Goal: Information Seeking & Learning: Learn about a topic

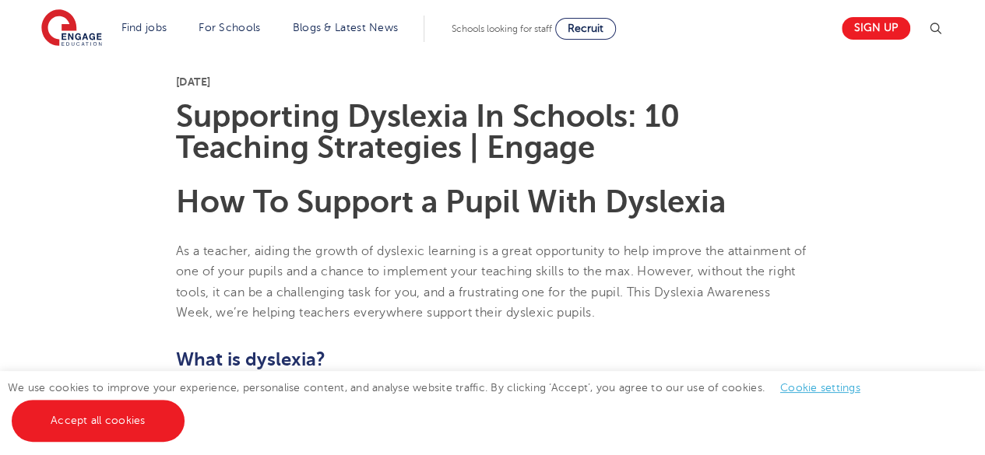
scroll to position [389, 0]
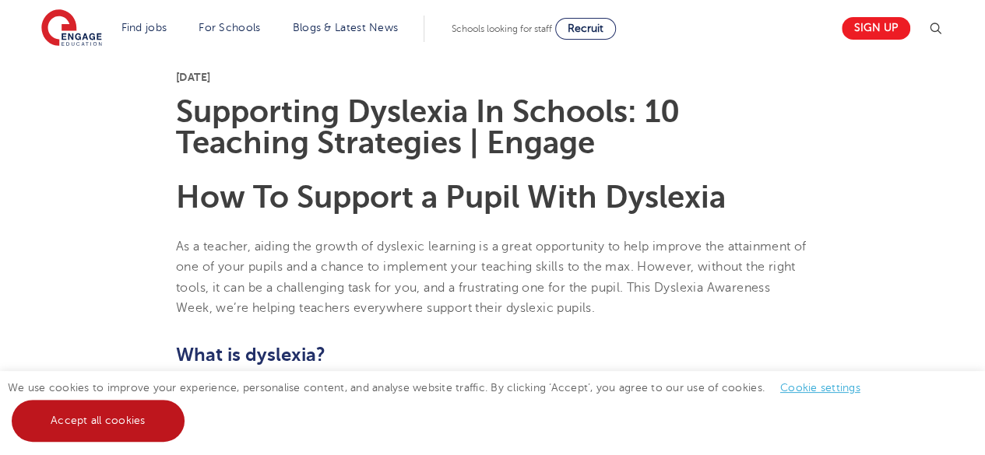
click at [160, 418] on link "Accept all cookies" at bounding box center [98, 421] width 173 height 42
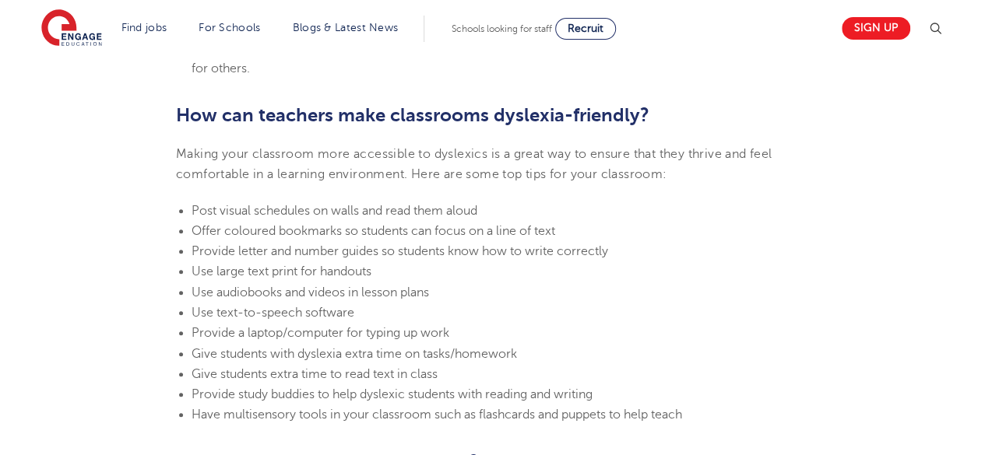
scroll to position [3595, 0]
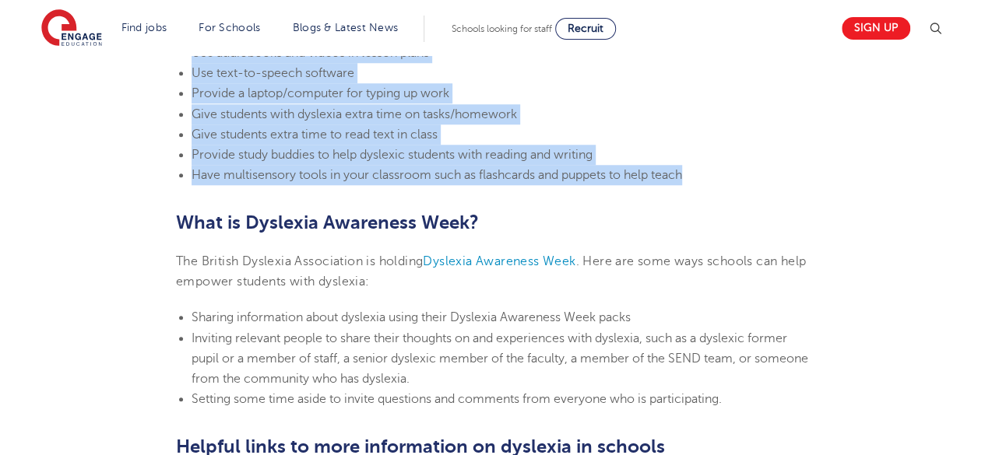
drag, startPoint x: 175, startPoint y: 94, endPoint x: 757, endPoint y: 169, distance: 586.4
copy section "Loremips dolorsit ame conse adipis el s doeiusmod temporincid utla etd magna al…"
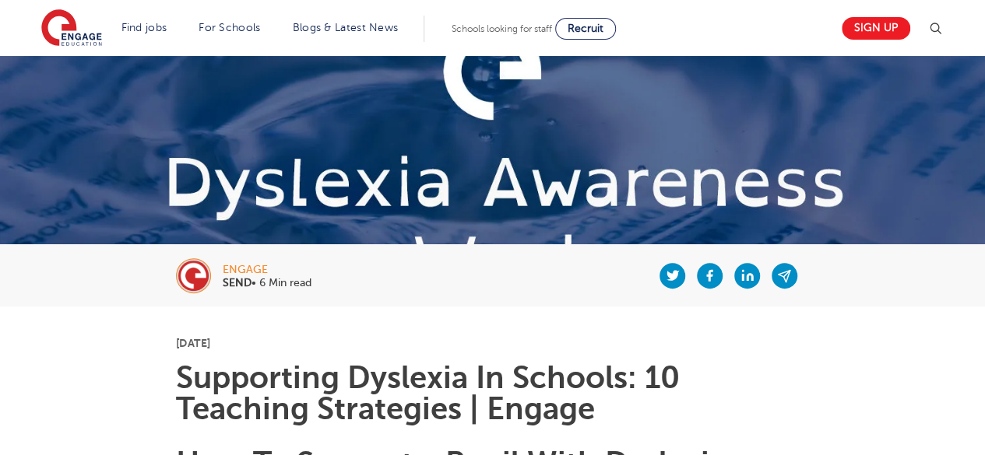
scroll to position [311, 0]
